Goal: Transaction & Acquisition: Purchase product/service

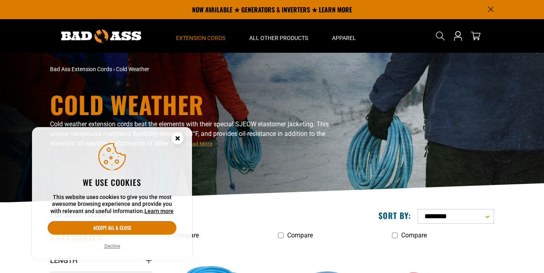
click at [113, 248] on button "Decline" at bounding box center [112, 246] width 20 height 8
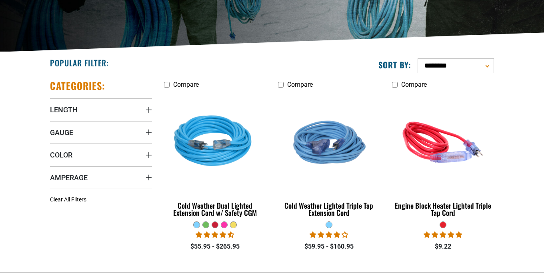
scroll to position [163, 0]
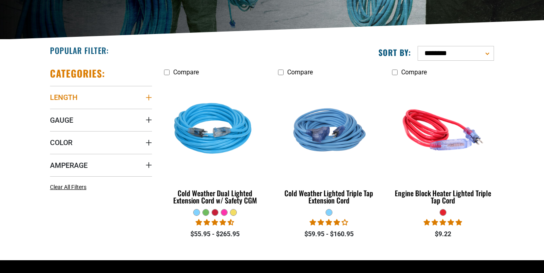
click at [147, 96] on icon "Length" at bounding box center [149, 97] width 6 height 6
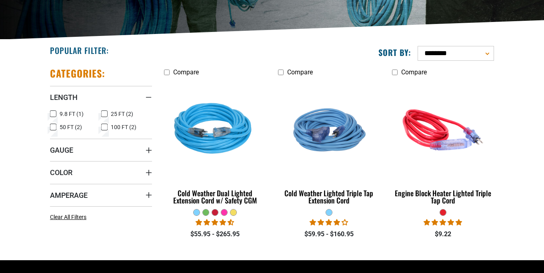
click at [54, 114] on icon at bounding box center [53, 114] width 6 height 10
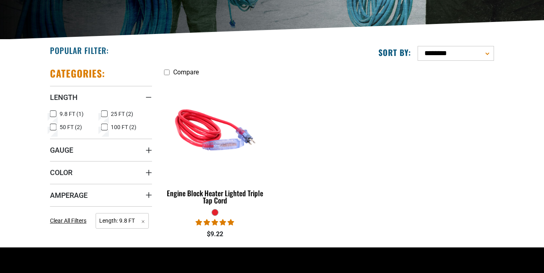
click at [53, 112] on icon at bounding box center [53, 114] width 5 height 4
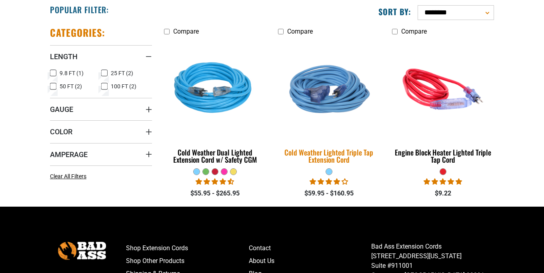
scroll to position [245, 0]
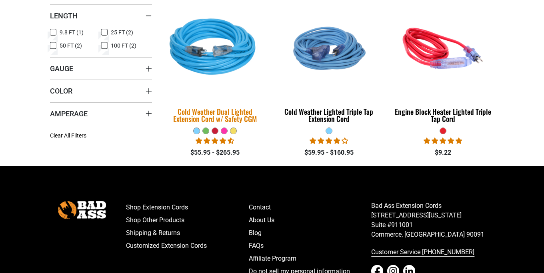
click at [216, 112] on div "Cold Weather Dual Lighted Extension Cord w/ Safety CGM" at bounding box center [215, 115] width 102 height 14
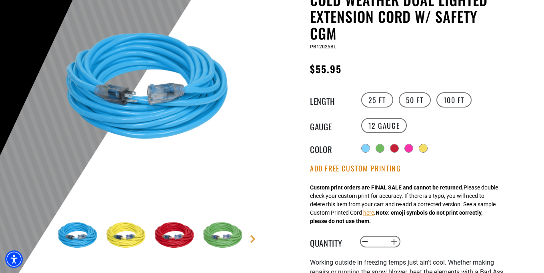
scroll to position [82, 0]
